Goal: Task Accomplishment & Management: Manage account settings

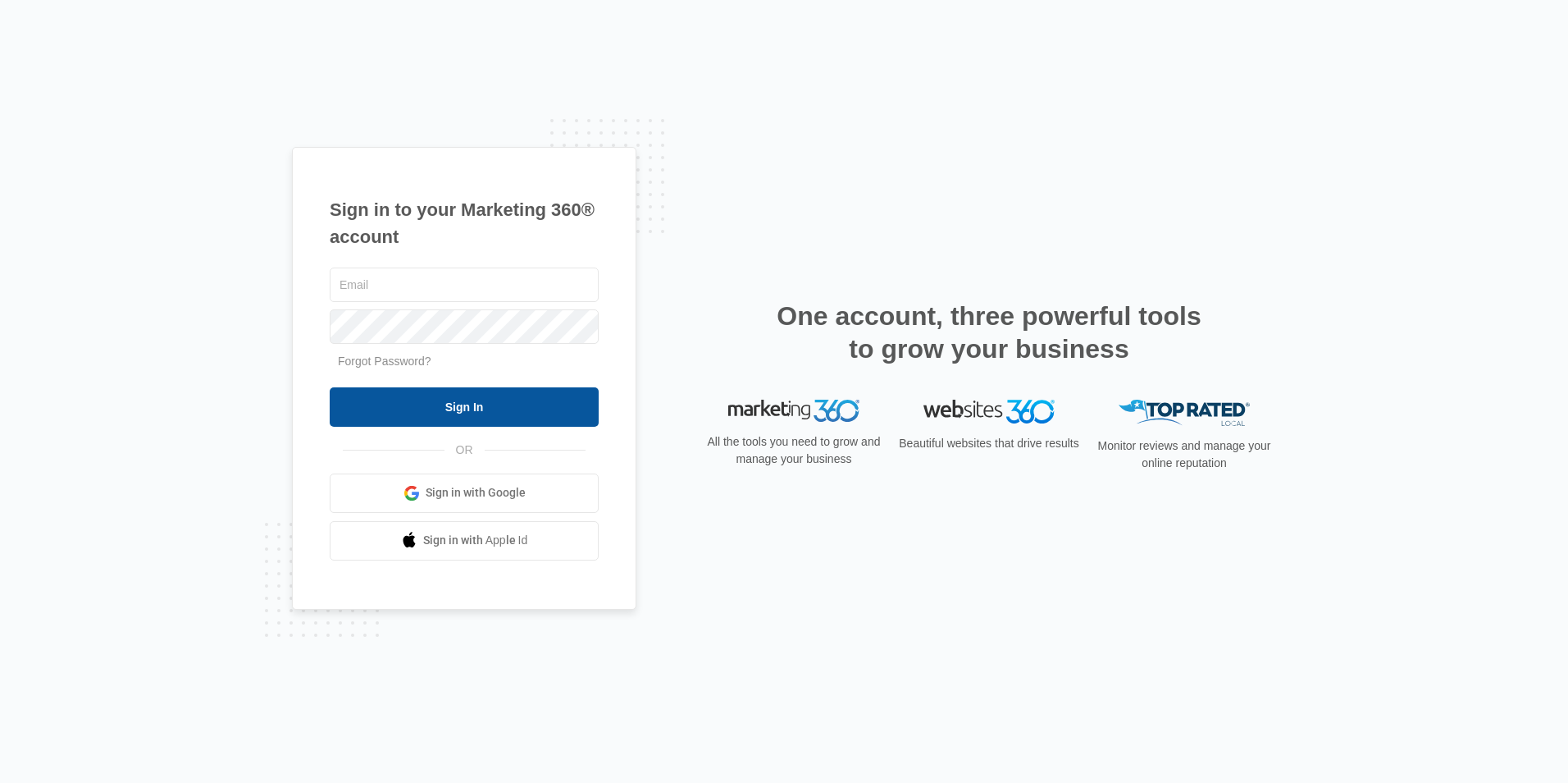
type input "[EMAIL_ADDRESS][DOMAIN_NAME]"
click at [495, 406] on input "Sign In" at bounding box center [464, 406] width 269 height 39
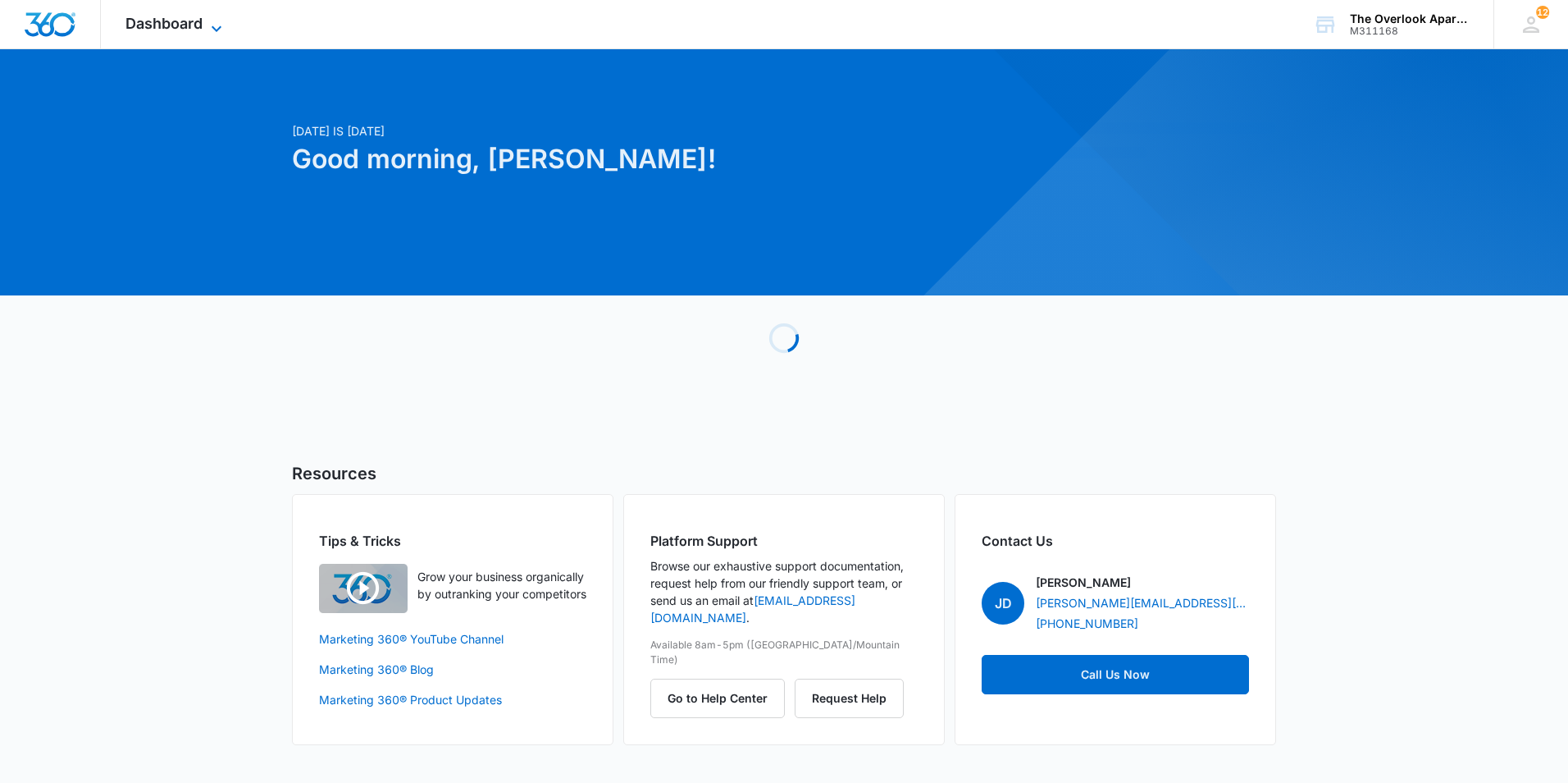
click at [191, 16] on span "Dashboard" at bounding box center [164, 23] width 77 height 17
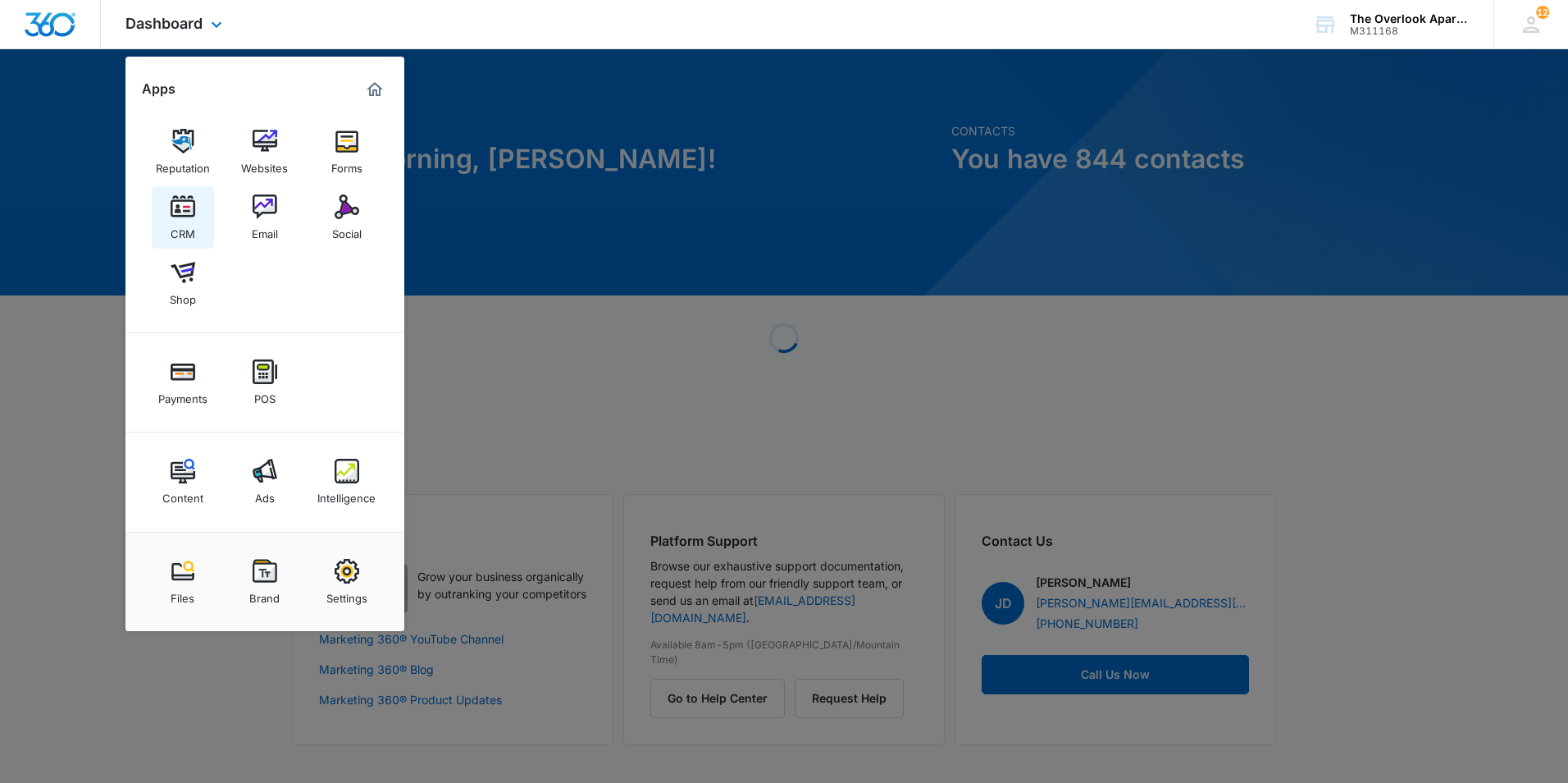
click at [179, 223] on div "CRM" at bounding box center [183, 229] width 25 height 21
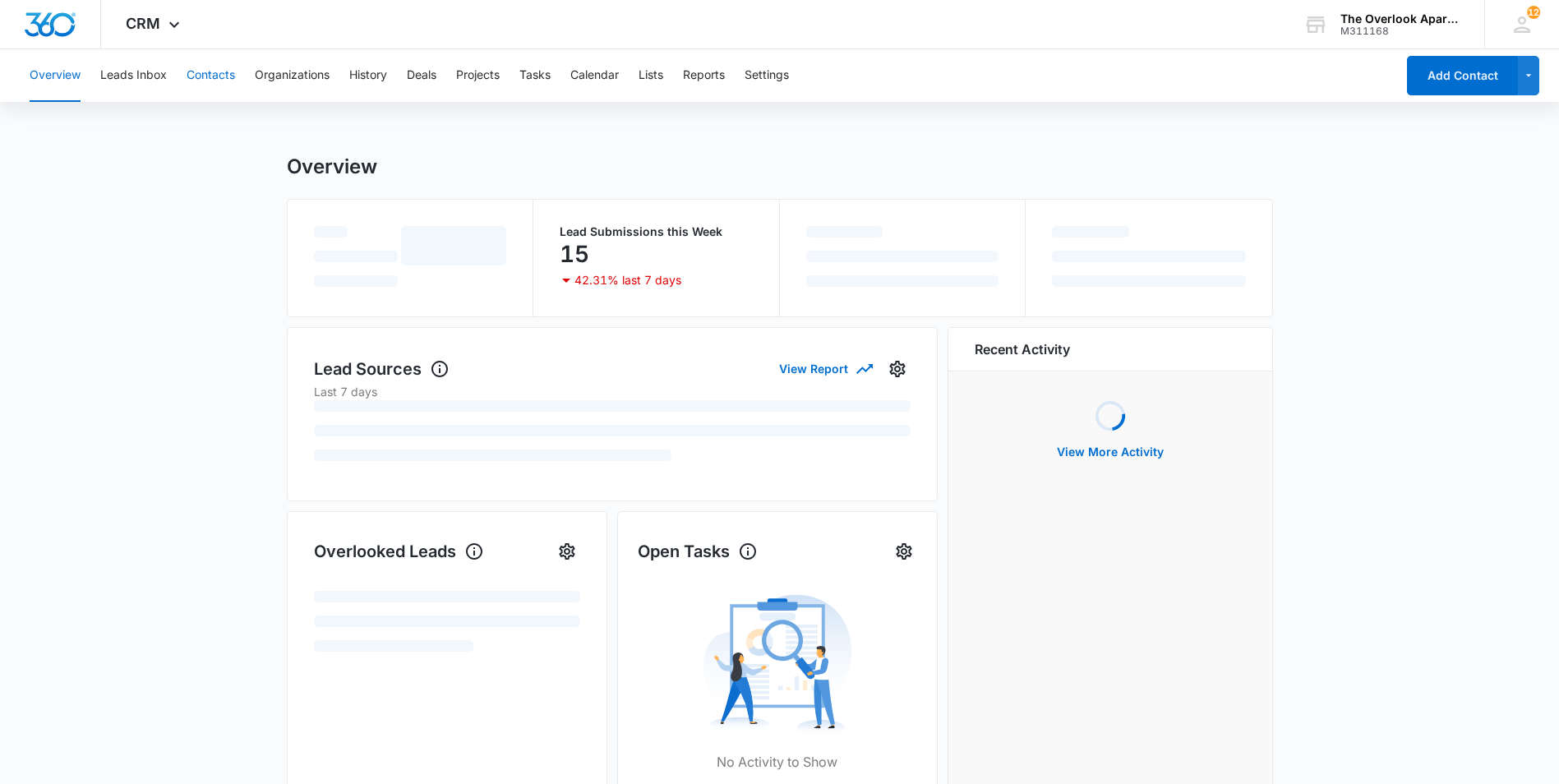
click at [230, 72] on button "Contacts" at bounding box center [211, 75] width 49 height 52
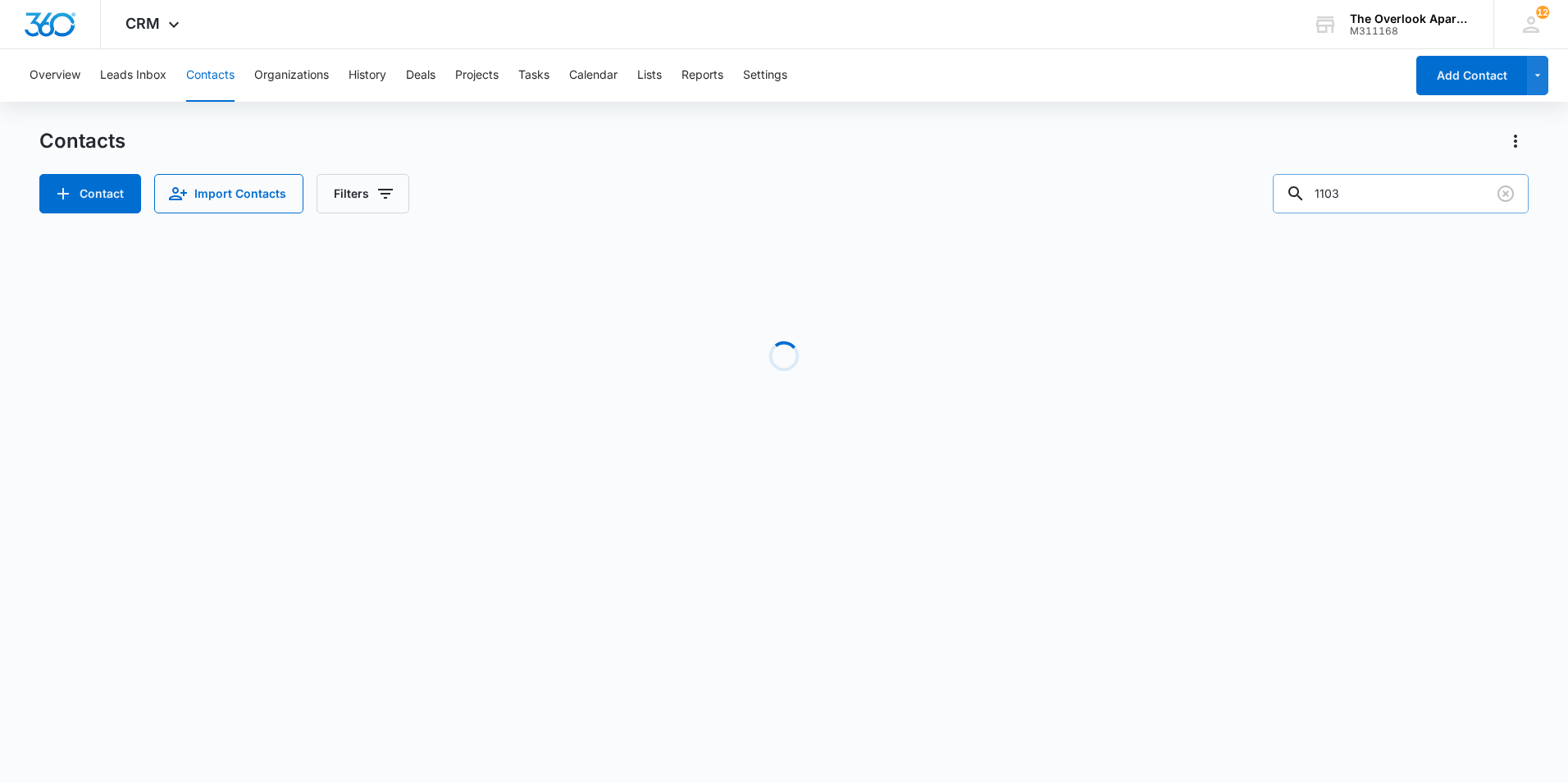
click at [1392, 203] on input "1103" at bounding box center [1401, 193] width 256 height 39
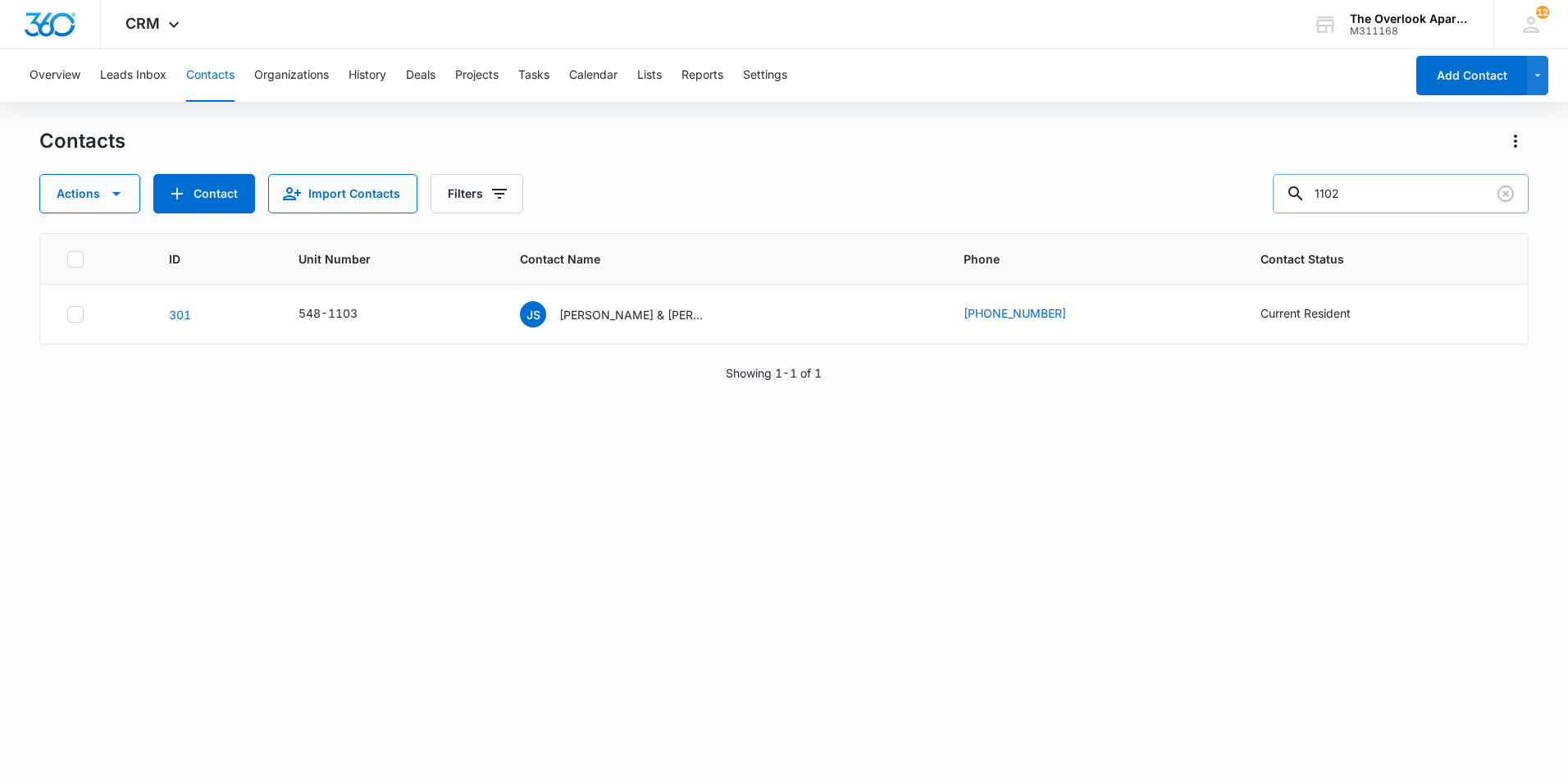
type input "1102"
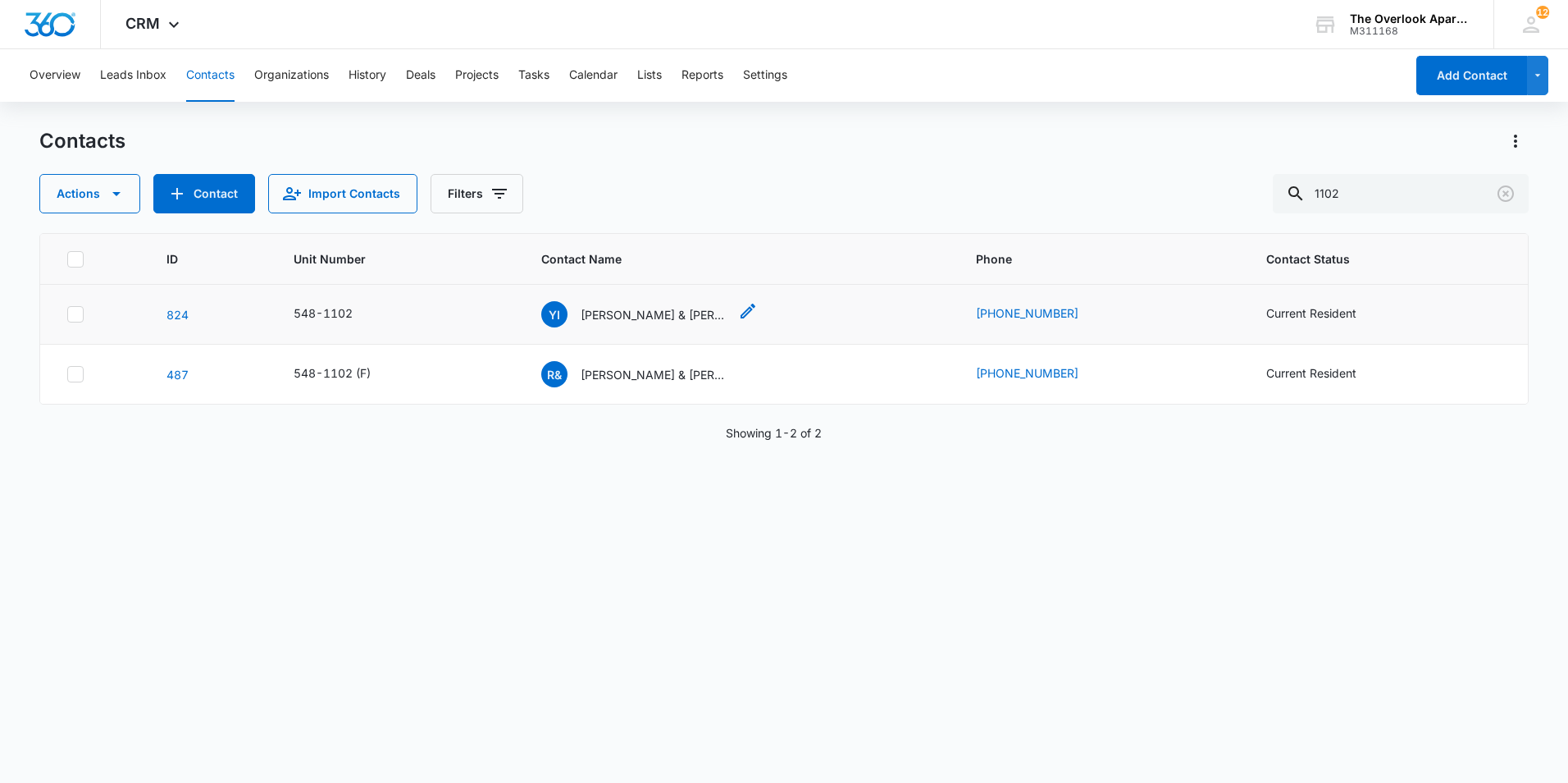
click at [646, 319] on p "[PERSON_NAME] & [PERSON_NAME] [PERSON_NAME]" at bounding box center [654, 315] width 147 height 17
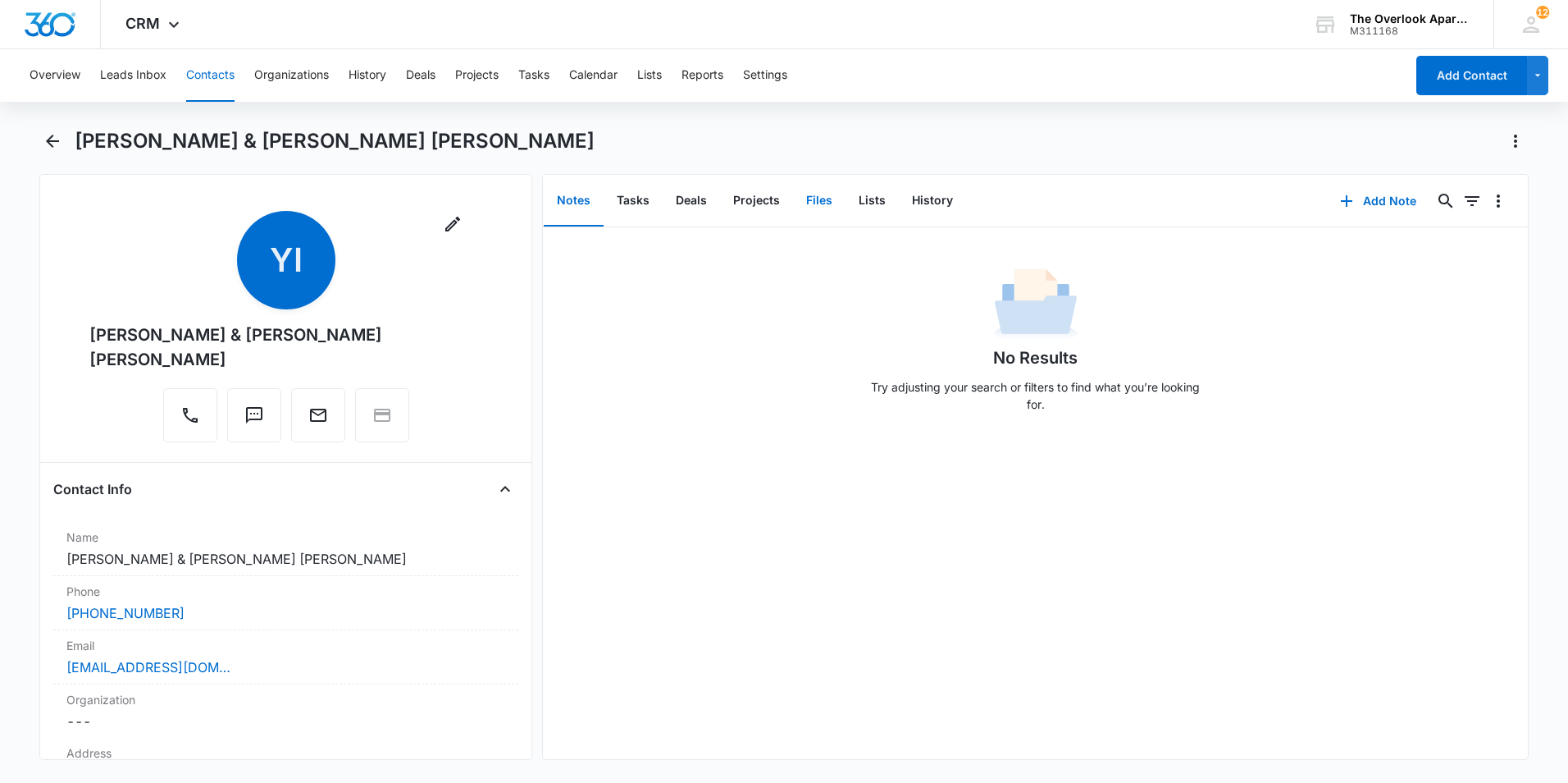
click at [810, 217] on button "Files" at bounding box center [818, 201] width 52 height 51
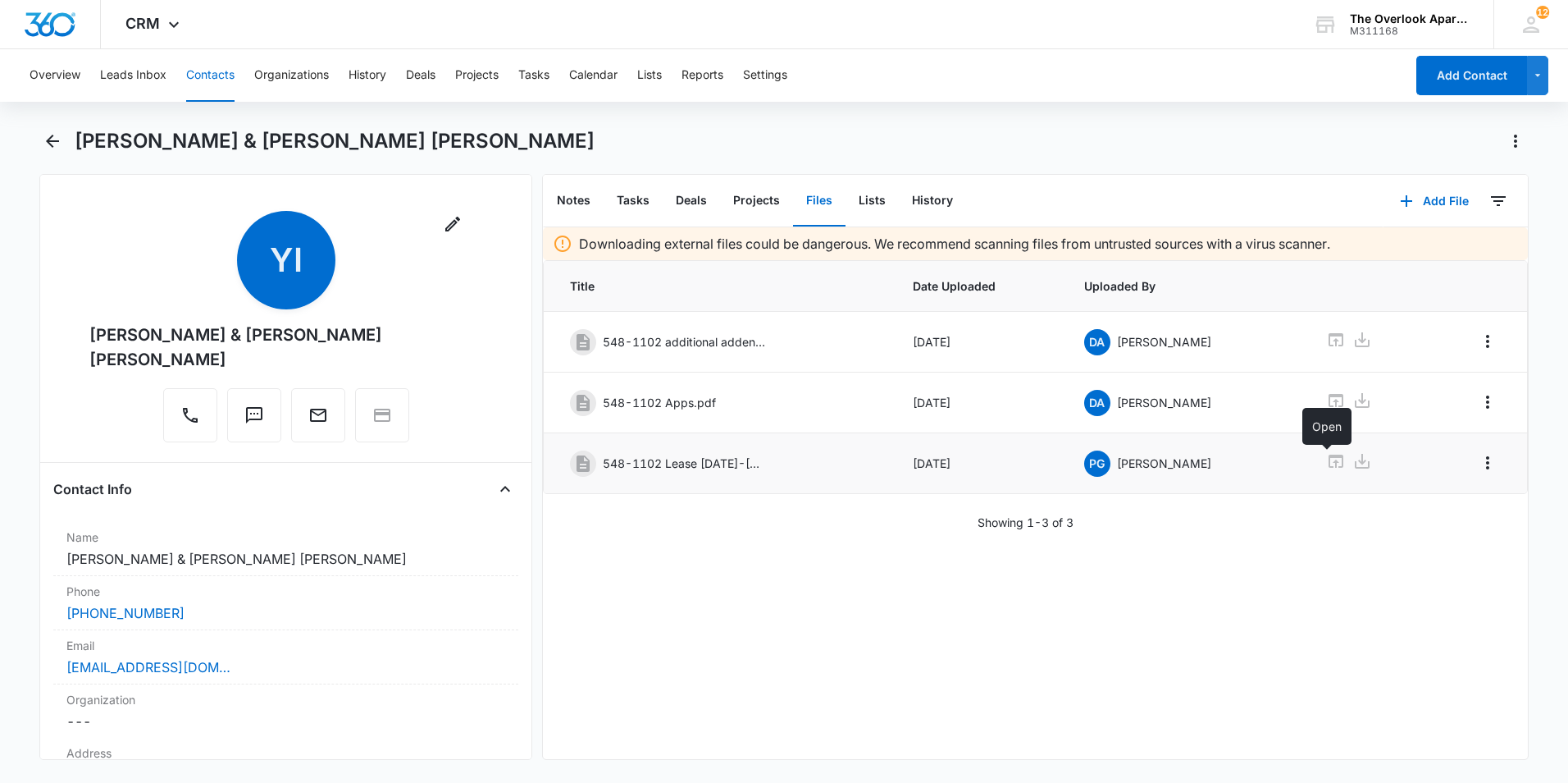
click at [1332, 456] on icon at bounding box center [1336, 461] width 15 height 13
click at [223, 68] on button "Contacts" at bounding box center [210, 75] width 48 height 52
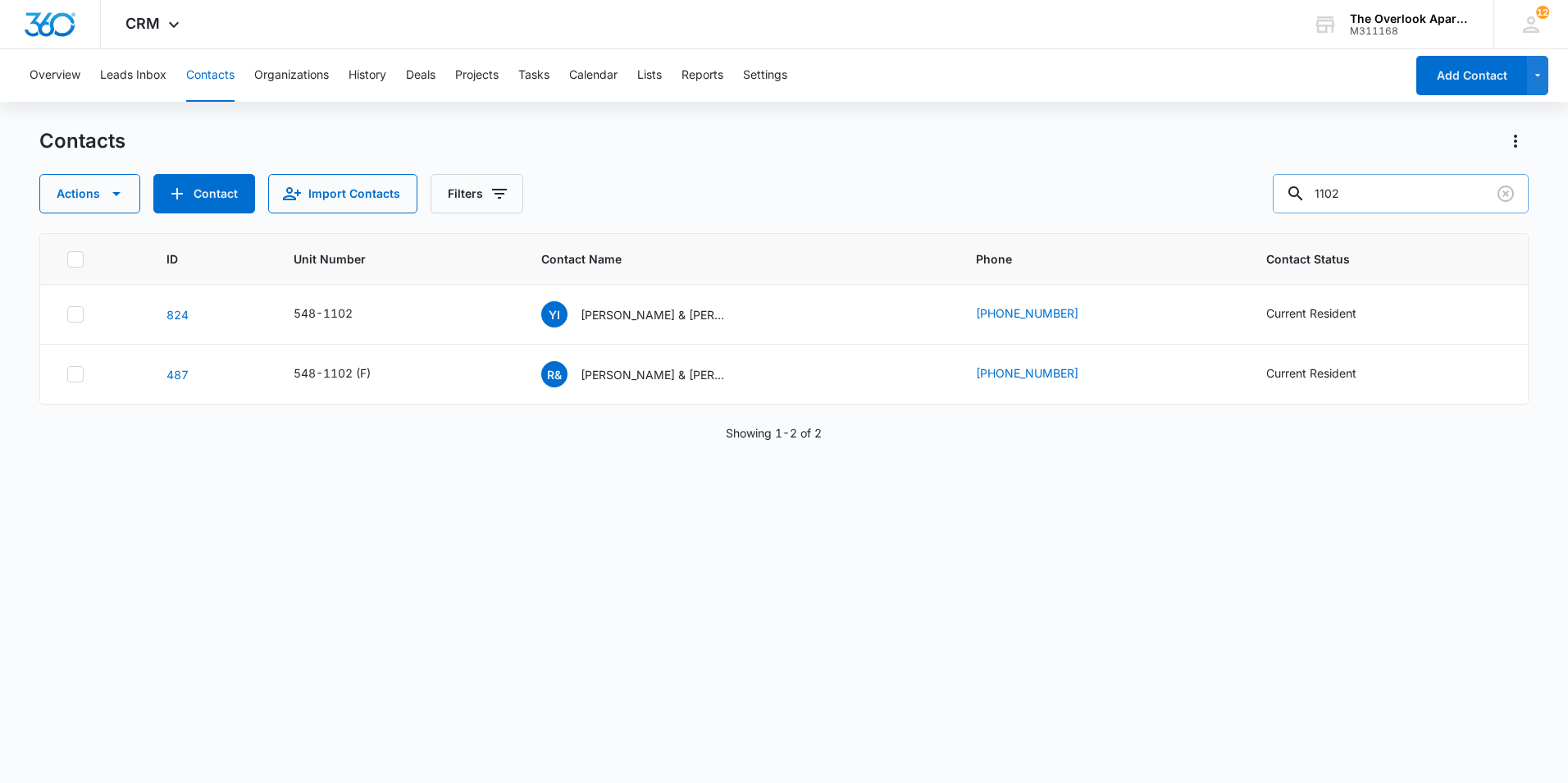
click at [1373, 201] on input "1102" at bounding box center [1401, 193] width 256 height 39
click at [1375, 187] on input "1102" at bounding box center [1401, 193] width 256 height 39
type input "1101"
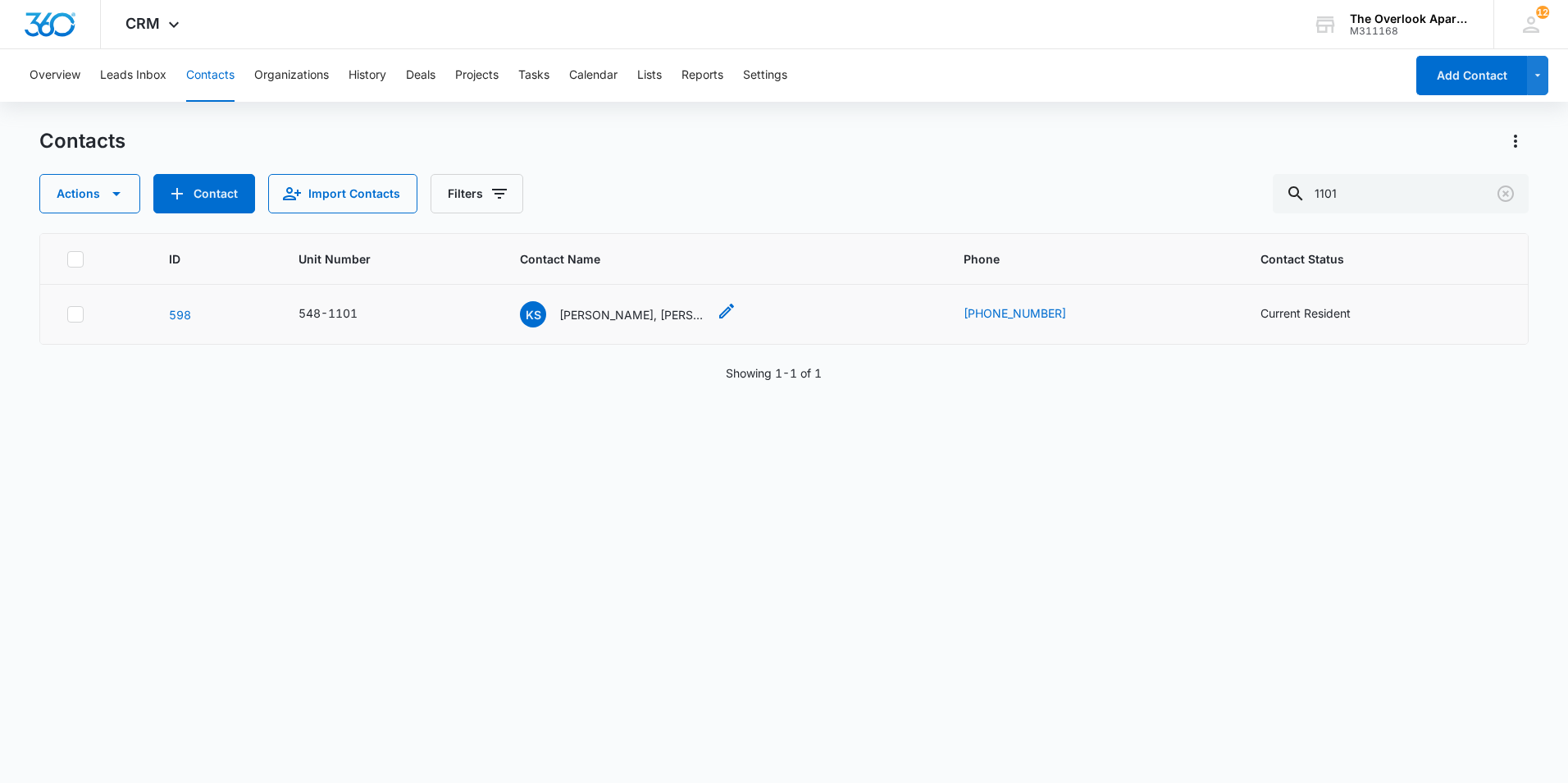
click at [600, 316] on p "[PERSON_NAME], [PERSON_NAME]" at bounding box center [633, 315] width 147 height 17
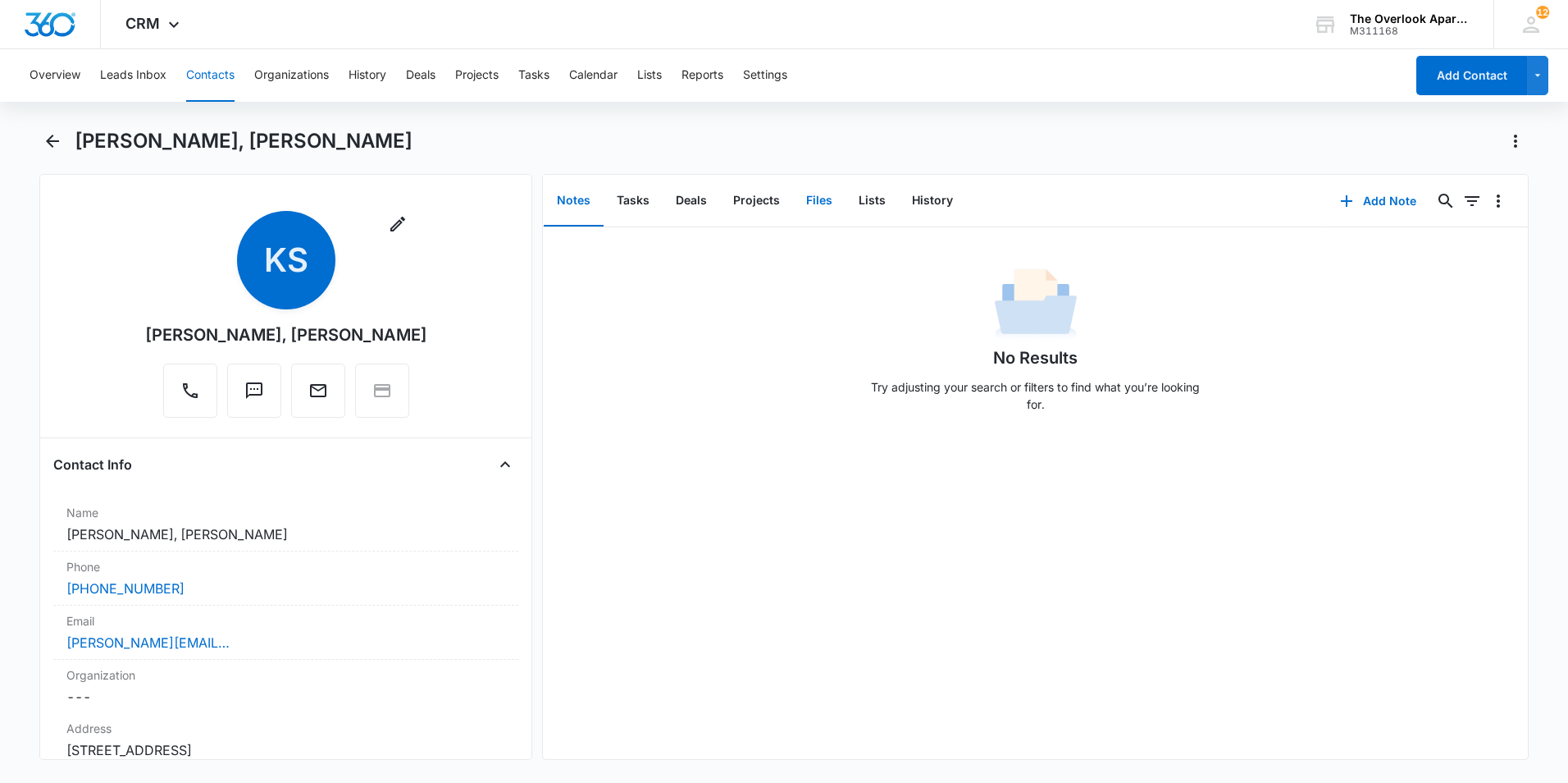
click at [823, 195] on button "Files" at bounding box center [818, 201] width 52 height 51
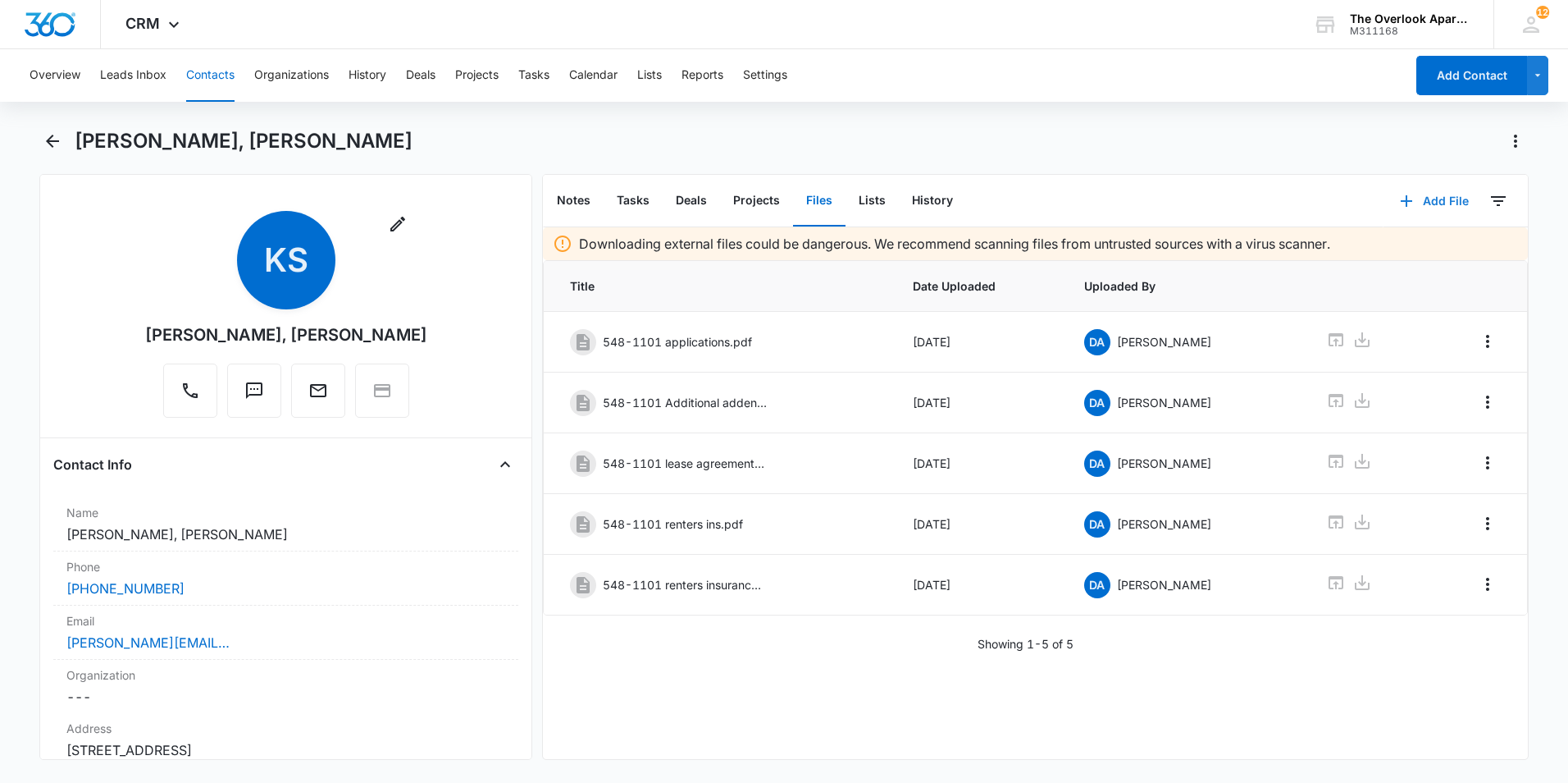
click at [1397, 194] on icon "button" at bounding box center [1407, 201] width 20 height 20
click at [1381, 255] on div "Upload Files" at bounding box center [1413, 253] width 66 height 12
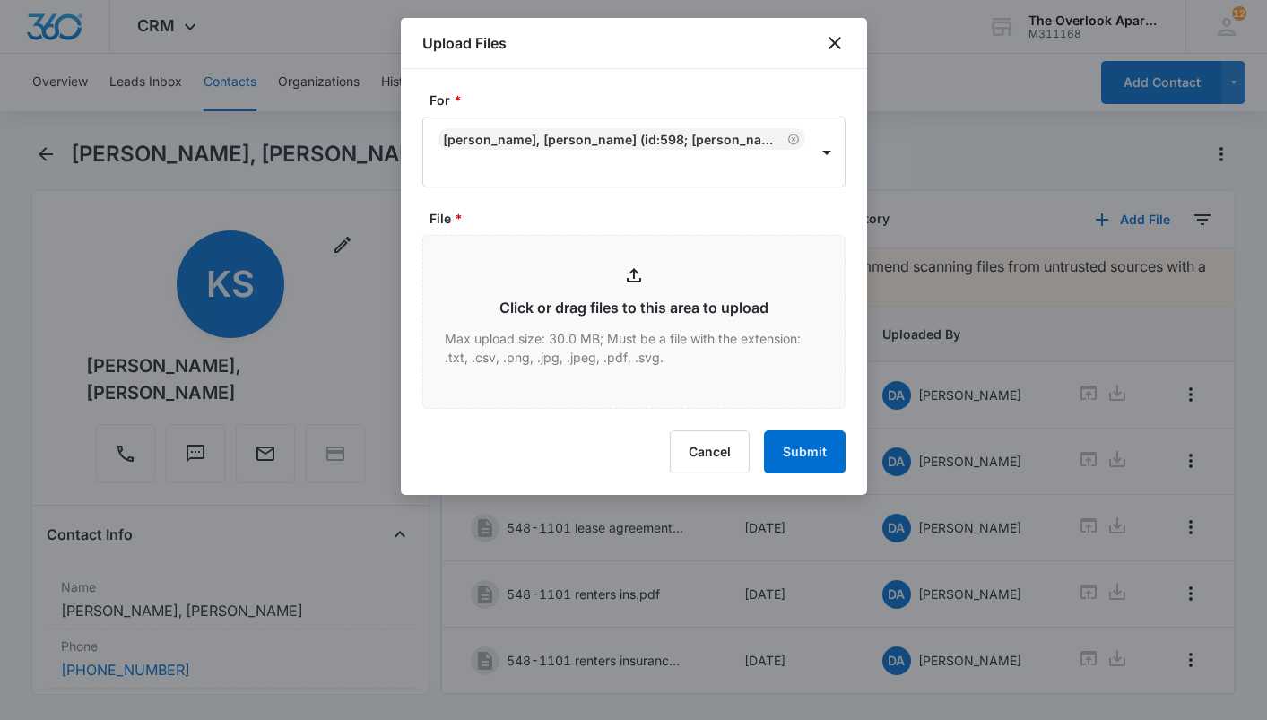
type input "C:\fakepath\scan.pdf"
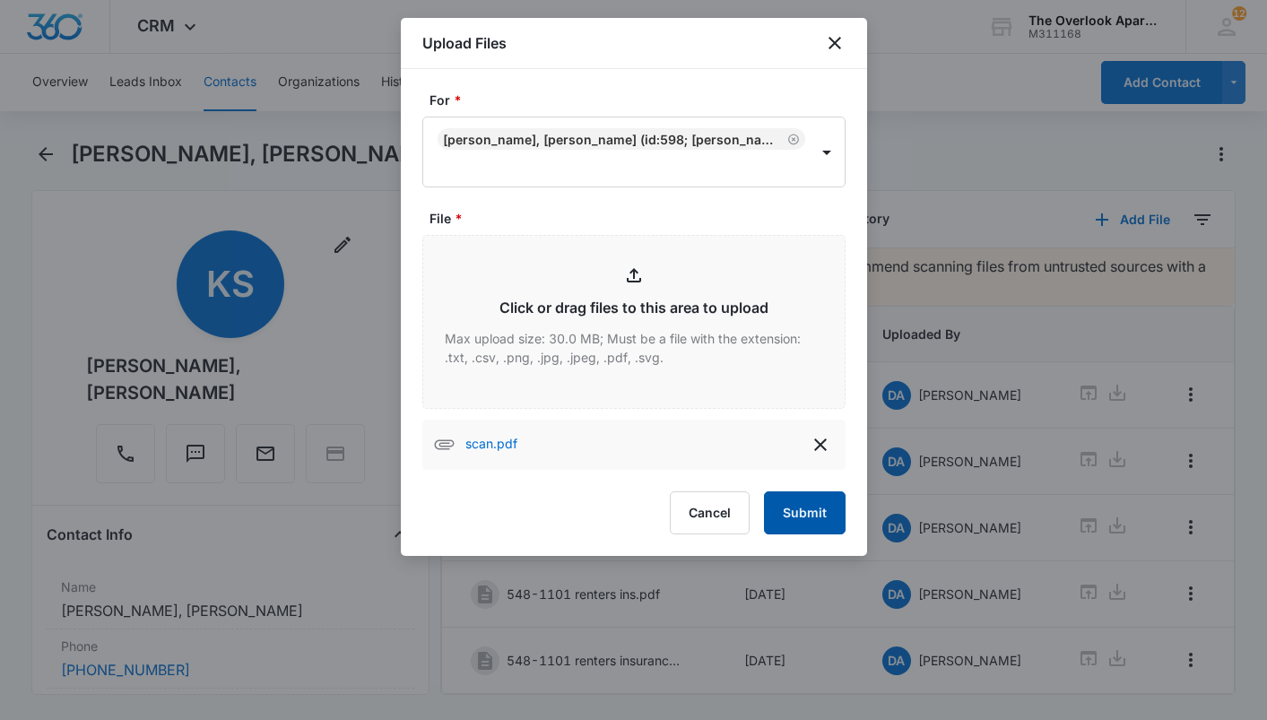
click at [823, 514] on button "Submit" at bounding box center [805, 513] width 82 height 43
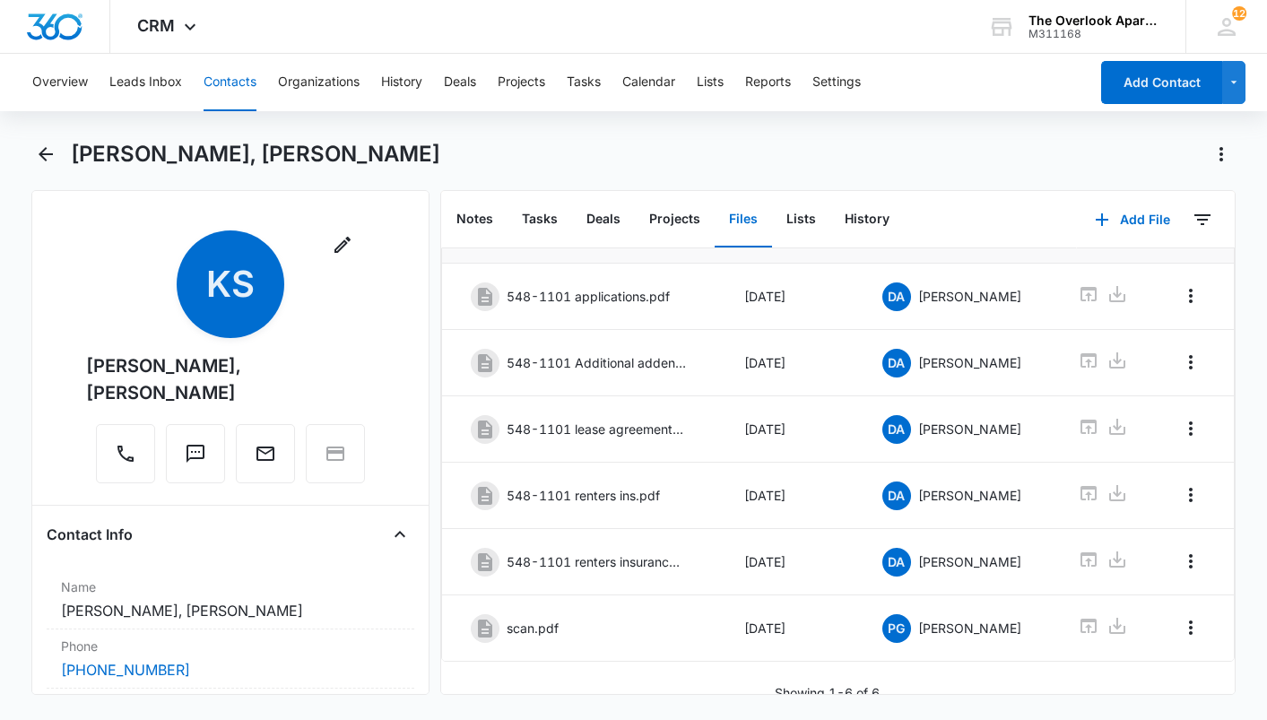
scroll to position [120, 0]
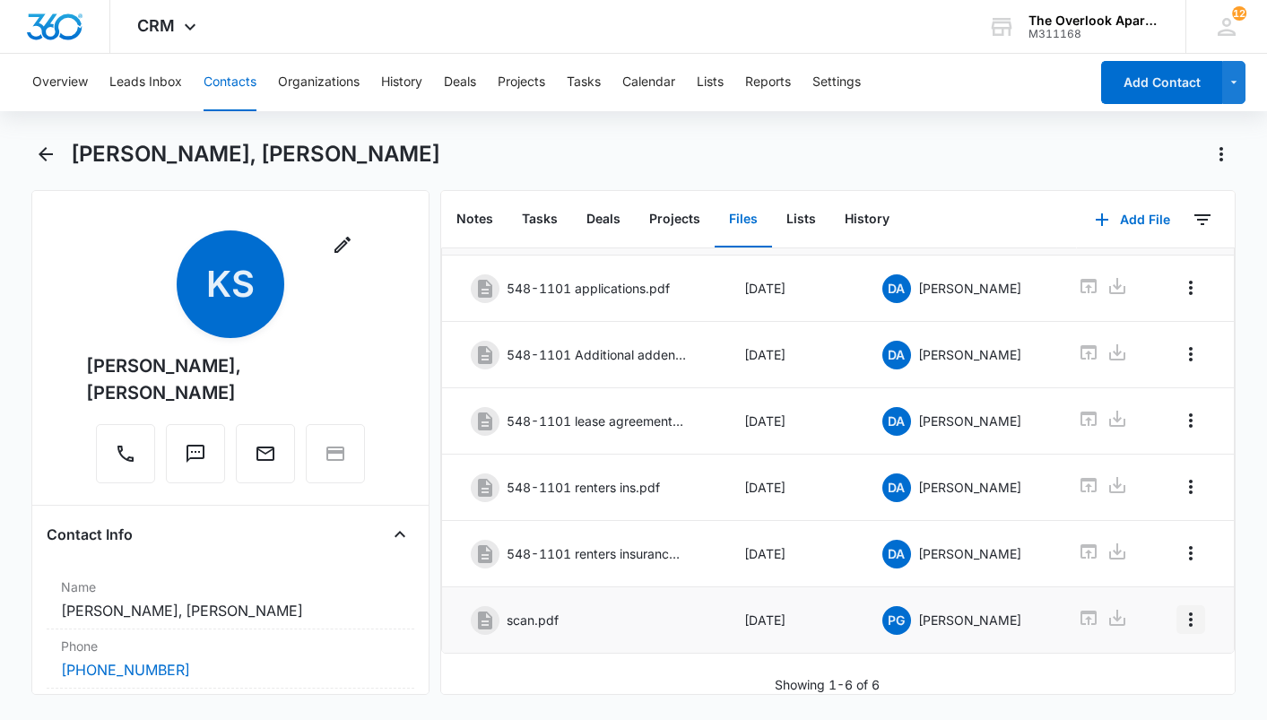
click at [1180, 610] on icon "Overflow Menu" at bounding box center [1191, 620] width 22 height 22
click at [1124, 651] on div "Edit" at bounding box center [1129, 656] width 38 height 13
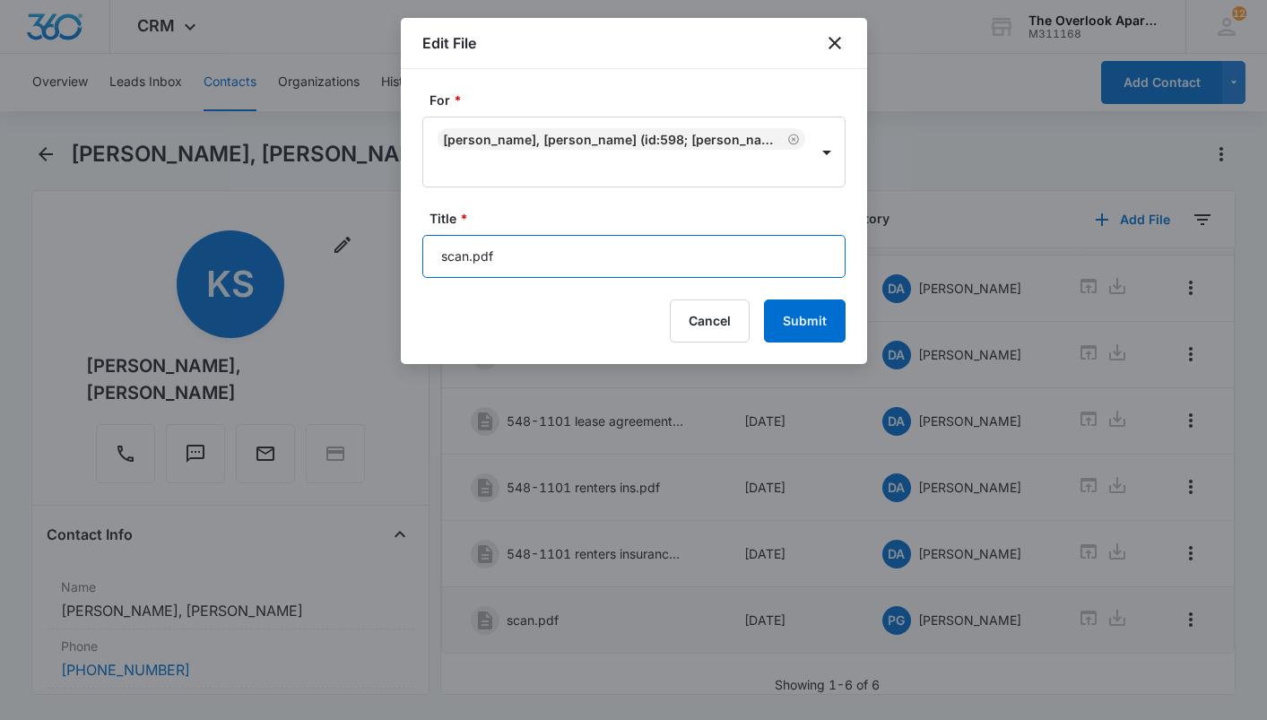
drag, startPoint x: 638, startPoint y: 254, endPoint x: 12, endPoint y: 300, distance: 627.8
click at [11, 300] on body "CRM Apps Reputation Websites Forms CRM Email Social Shop Payments POS Content A…" at bounding box center [633, 360] width 1267 height 720
type input "548-1101 Garage Addendum'"
click at [764, 300] on button "Submit" at bounding box center [805, 321] width 82 height 43
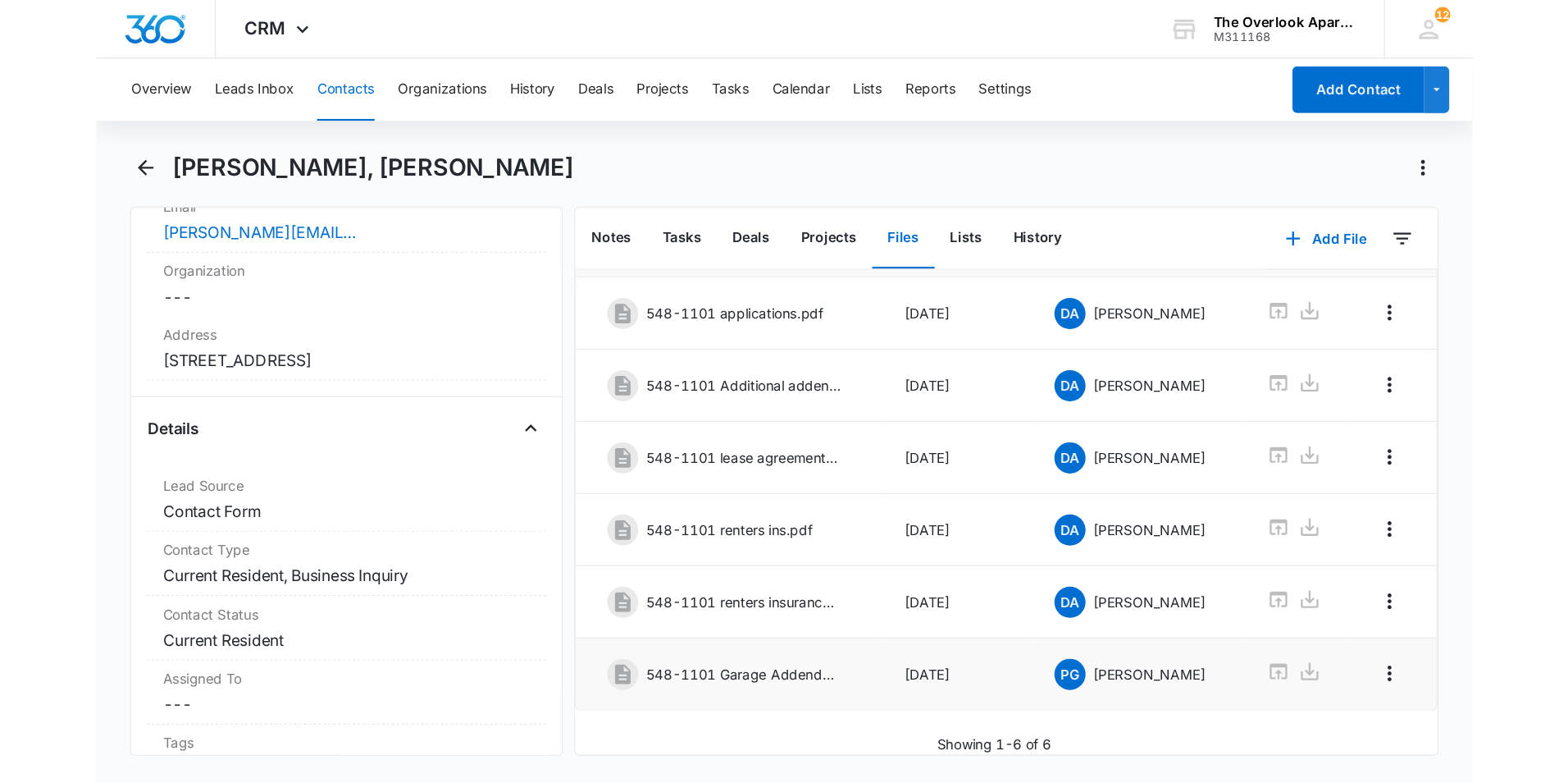
scroll to position [492, 0]
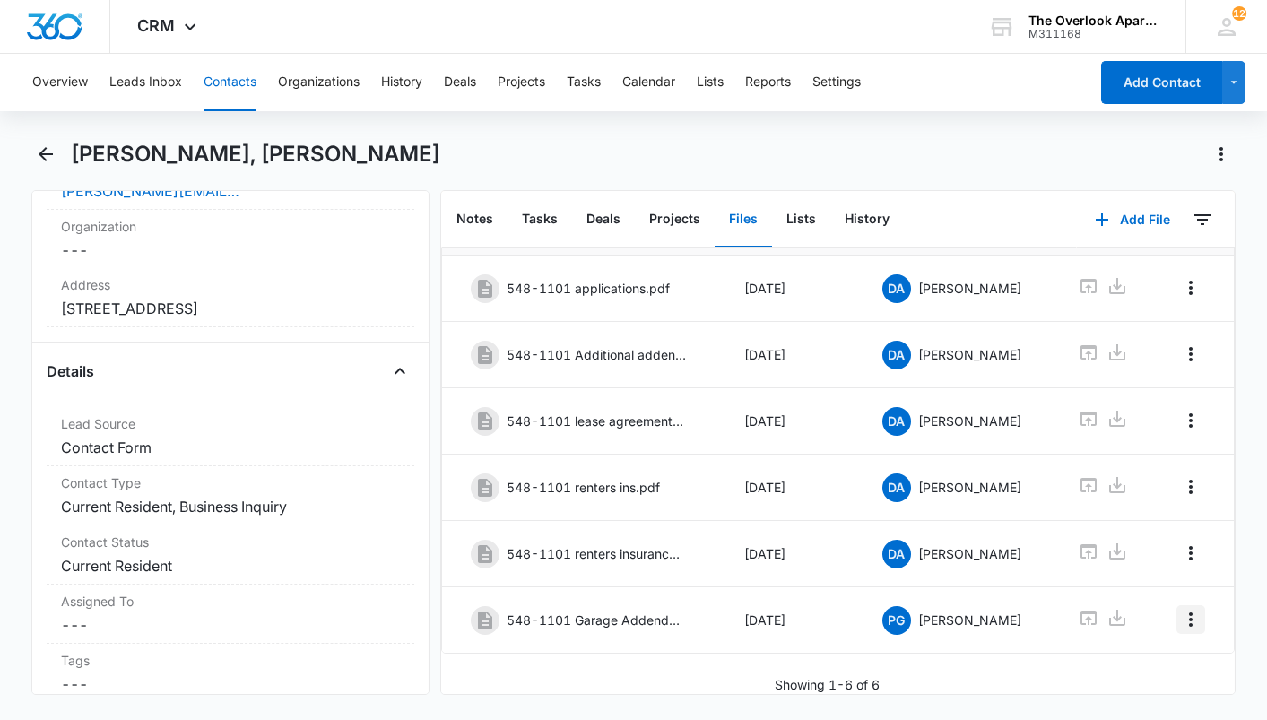
click at [1182, 609] on icon "Overflow Menu" at bounding box center [1191, 620] width 22 height 22
click at [1130, 651] on div "Downloading external files could be dangerous. We recommend scanning files from…" at bounding box center [838, 418] width 794 height 553
click at [1188, 613] on button "Overflow Menu" at bounding box center [1191, 619] width 29 height 29
click at [1129, 657] on div "Edit" at bounding box center [1129, 656] width 38 height 13
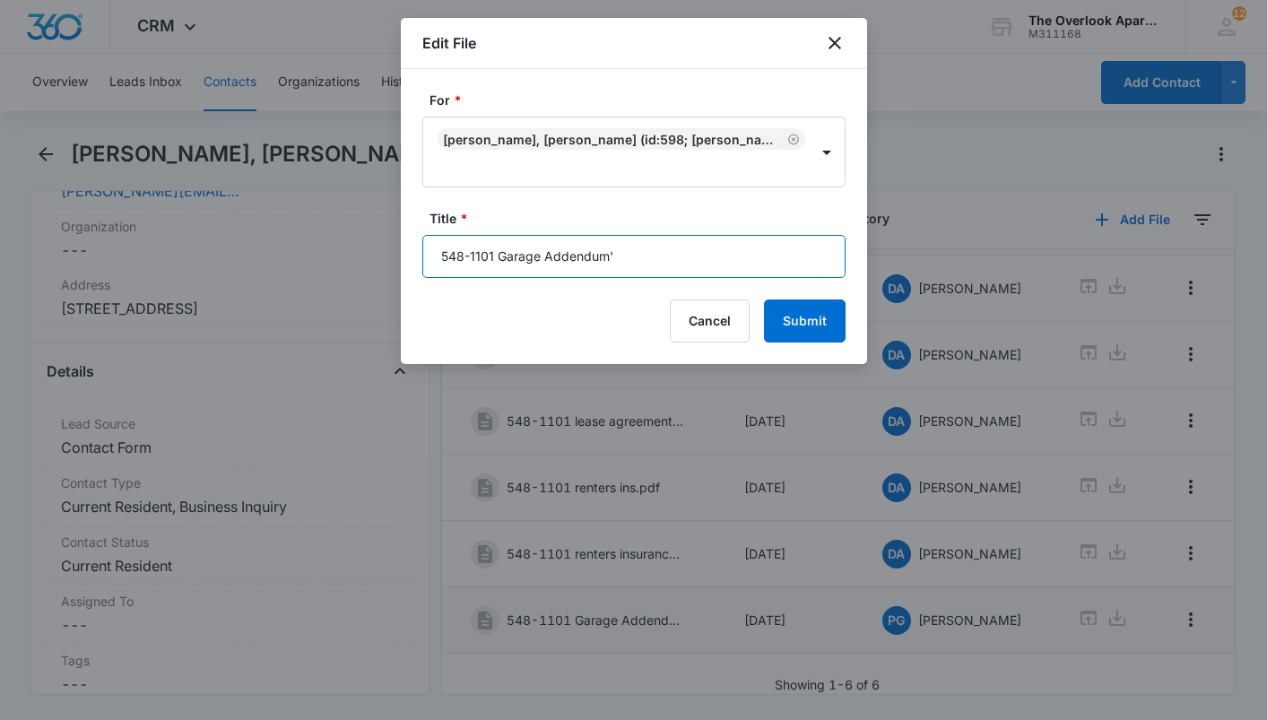
click at [647, 253] on input "548-1101 Garage Addendum'" at bounding box center [633, 256] width 423 height 43
type input "548-1101 Garage Addendum"
click at [764, 300] on button "Submit" at bounding box center [805, 321] width 82 height 43
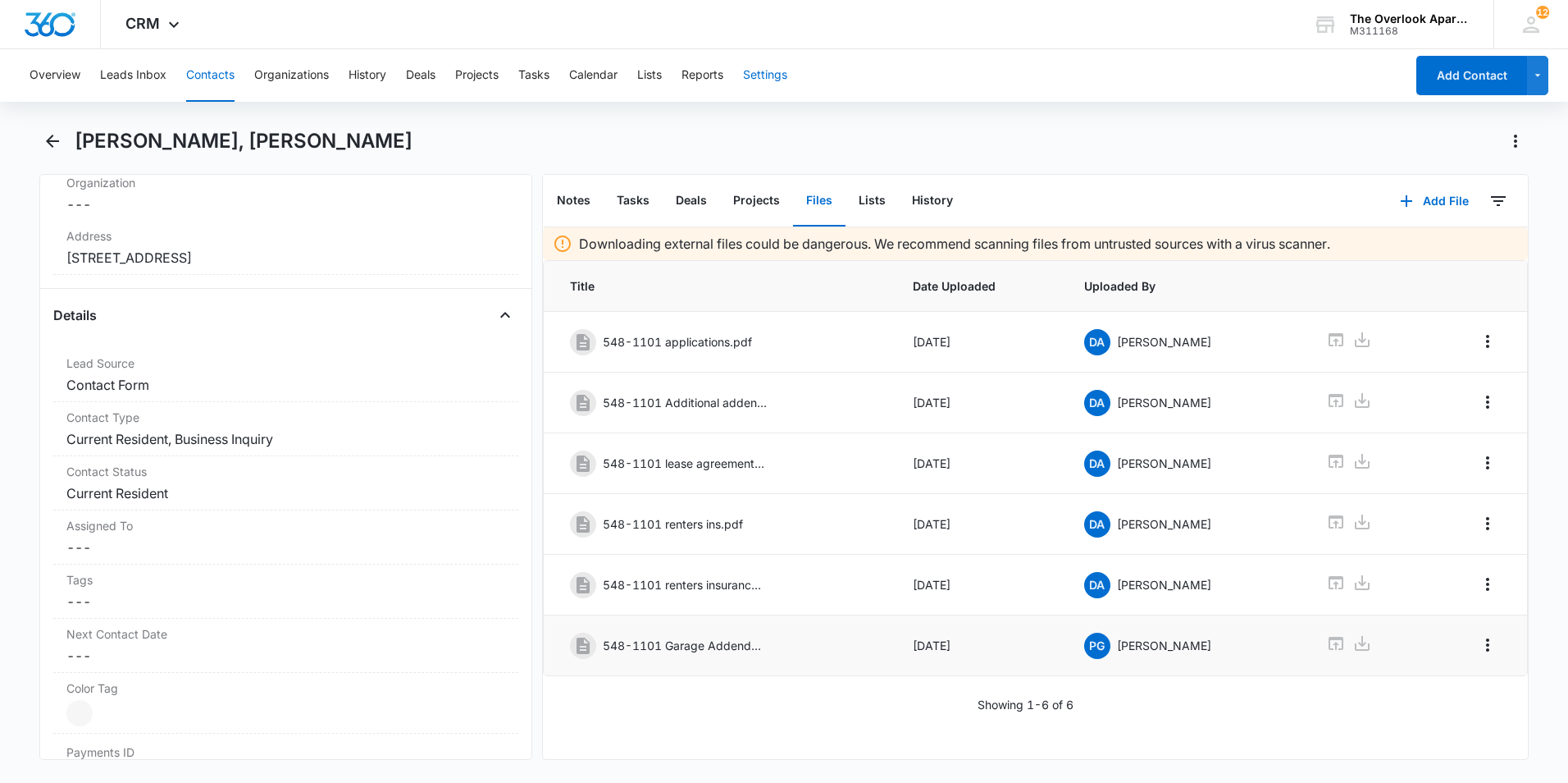
scroll to position [0, 0]
click at [174, 60] on div "Overview Leads Inbox Contacts Organizations History Deals Projects Tasks Calend…" at bounding box center [712, 75] width 1385 height 52
click at [206, 68] on button "Contacts" at bounding box center [210, 75] width 48 height 52
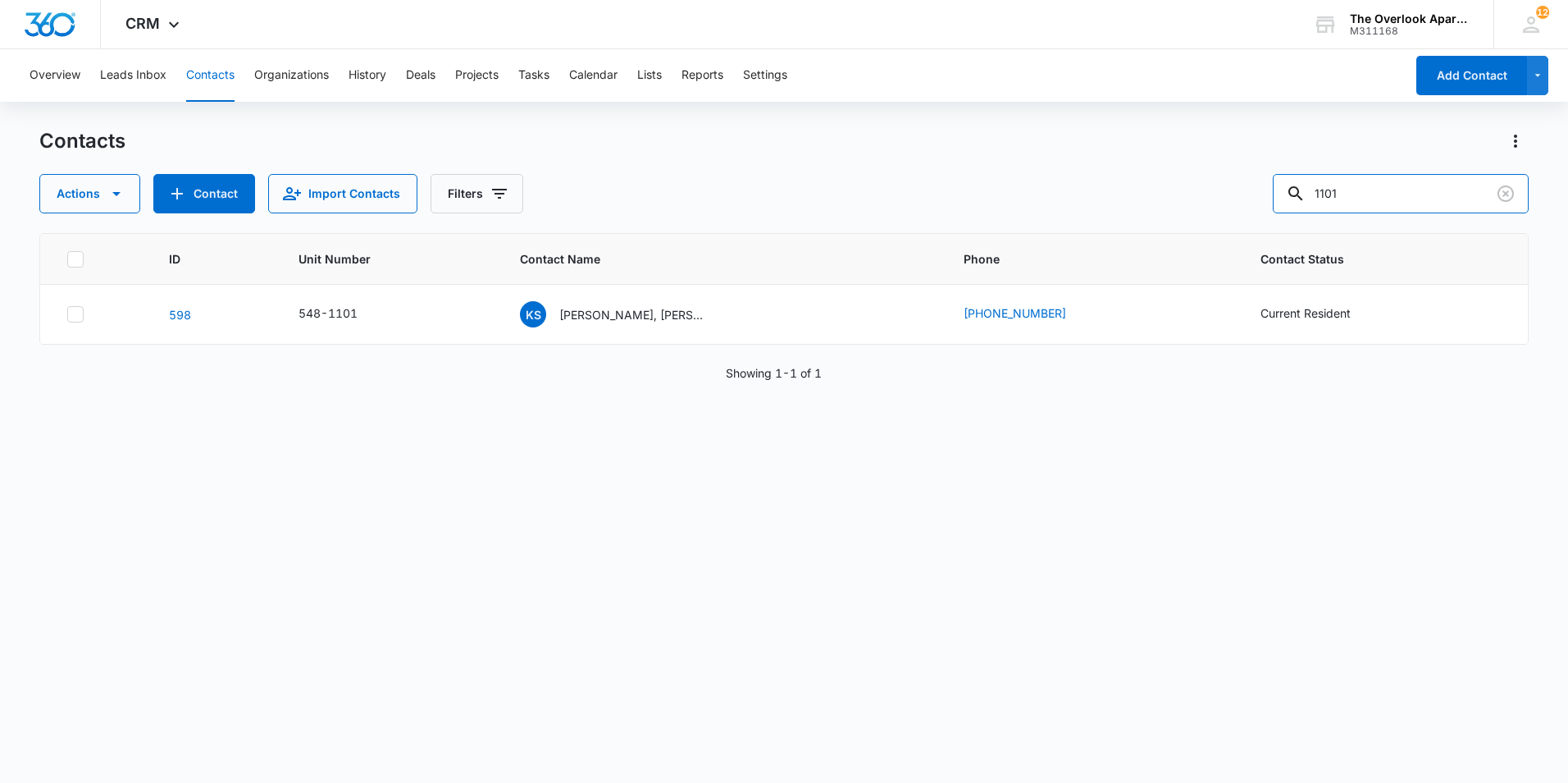
drag, startPoint x: 1390, startPoint y: 203, endPoint x: 1221, endPoint y: 224, distance: 170.3
click at [1221, 224] on div "Contacts Actions Contact Import Contacts Filters 1101 ID Unit Number Contact Na…" at bounding box center [784, 455] width 1489 height 653
type input "wilma"
